Goal: Task Accomplishment & Management: Manage account settings

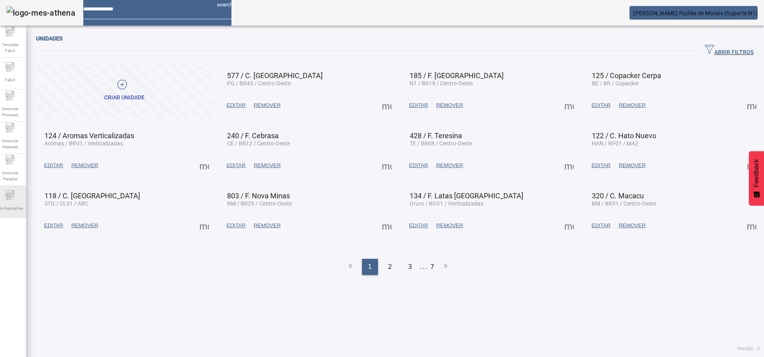
drag, startPoint x: 0, startPoint y: 0, endPoint x: 8, endPoint y: 208, distance: 208.5
click at [8, 208] on span "Configurações" at bounding box center [9, 208] width 31 height 11
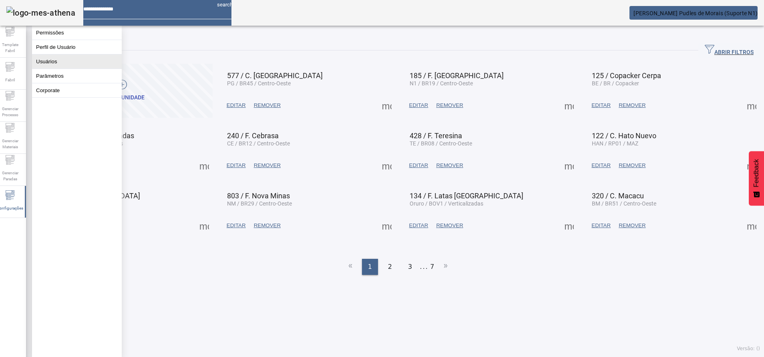
click at [49, 67] on button "Usuários" at bounding box center [77, 61] width 90 height 14
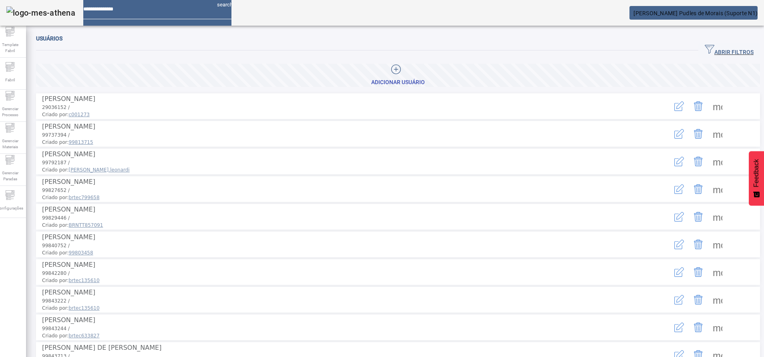
click at [717, 44] on span "button" at bounding box center [730, 50] width 62 height 19
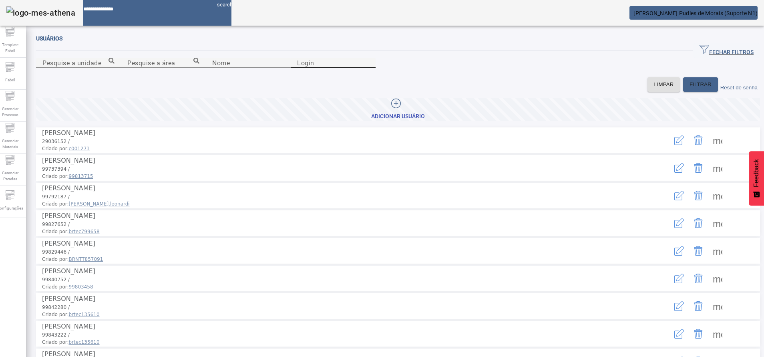
click at [369, 68] on div "Login" at bounding box center [333, 63] width 72 height 10
paste input "********"
type input "********"
click at [690, 89] on span "FILTRAR" at bounding box center [701, 85] width 22 height 8
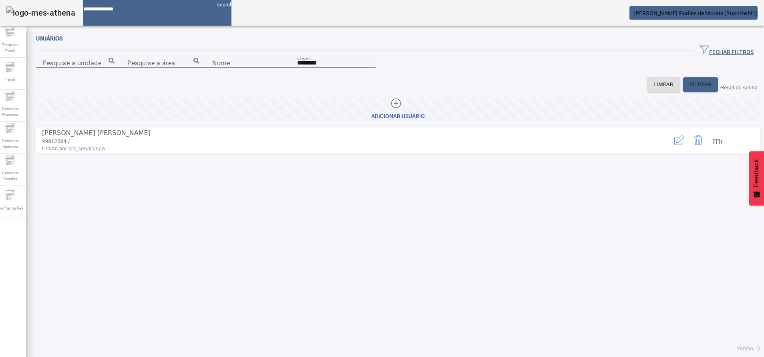
click at [670, 150] on button "button" at bounding box center [679, 140] width 19 height 19
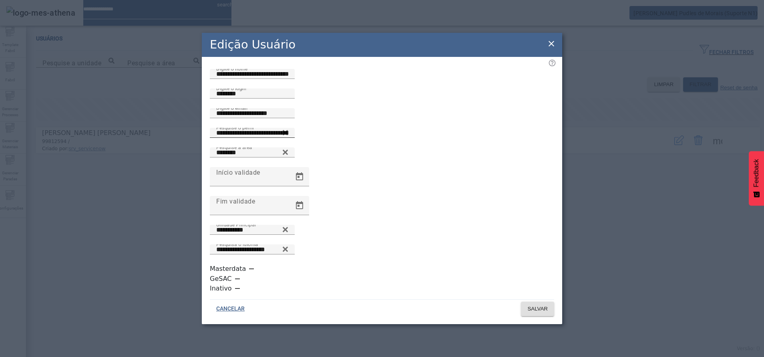
click at [288, 135] on icon at bounding box center [285, 132] width 5 height 5
click at [288, 138] on input "Pesquise o perfil" at bounding box center [252, 133] width 72 height 10
type input "******"
click at [288, 134] on icon at bounding box center [285, 131] width 6 height 6
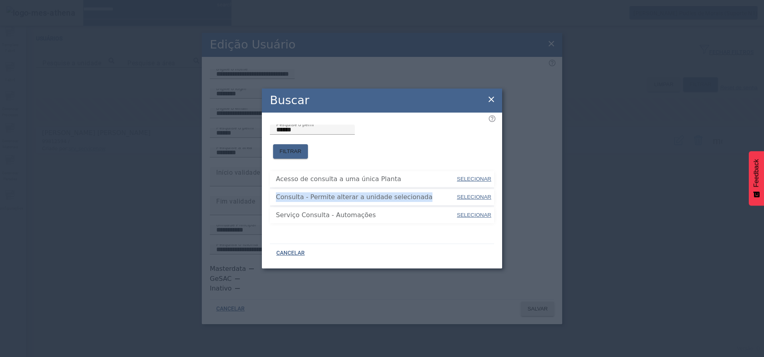
drag, startPoint x: 420, startPoint y: 192, endPoint x: 276, endPoint y: 193, distance: 144.6
click at [276, 193] on li "Consulta - Permite alterar a unidade selecionada SELECIONAR" at bounding box center [382, 197] width 224 height 16
copy span "Consulta - Permite alterar a unidade selecionada"
click at [488, 97] on div "Buscar" at bounding box center [382, 101] width 240 height 24
click at [490, 103] on icon at bounding box center [492, 100] width 10 height 10
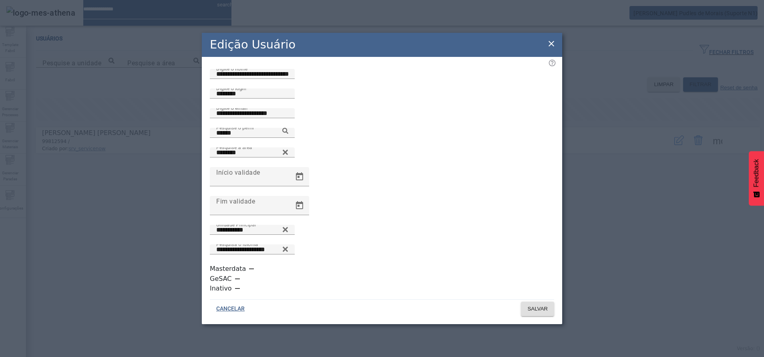
click at [551, 48] on icon at bounding box center [552, 44] width 10 height 10
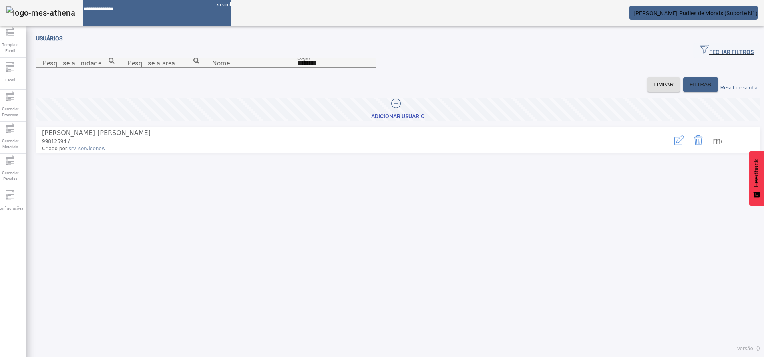
click at [683, 2] on mat-toolbar "search [PERSON_NAME] Pudles de Morais (Suporte N1)" at bounding box center [382, 13] width 764 height 26
click at [674, 9] on mat-card "[PERSON_NAME] Pudles de Morais (Suporte N1)" at bounding box center [694, 13] width 128 height 14
click at [659, 16] on span "[PERSON_NAME] Pudles de Morais (Suporte N1)" at bounding box center [696, 13] width 124 height 6
